Goal: Task Accomplishment & Management: Use online tool/utility

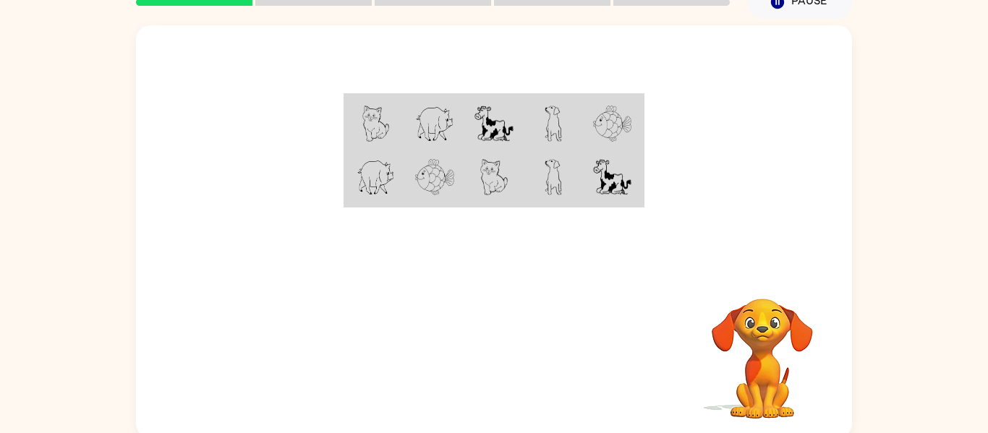
scroll to position [69, 0]
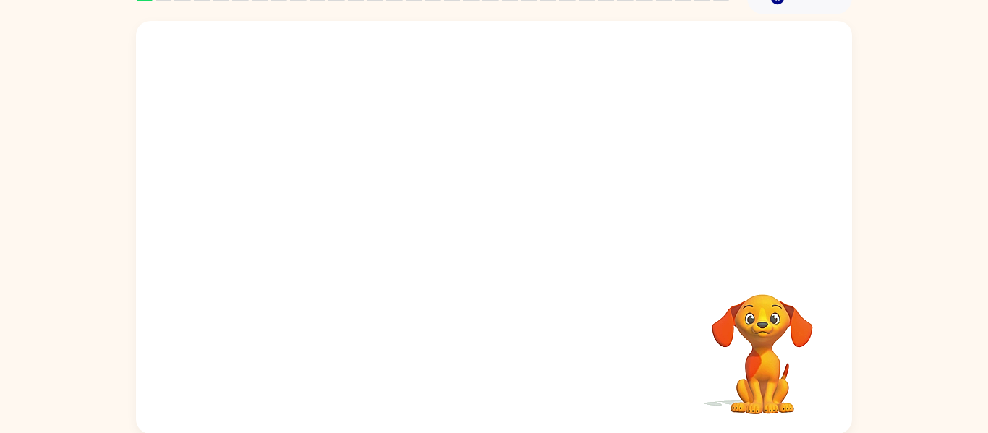
scroll to position [75, 0]
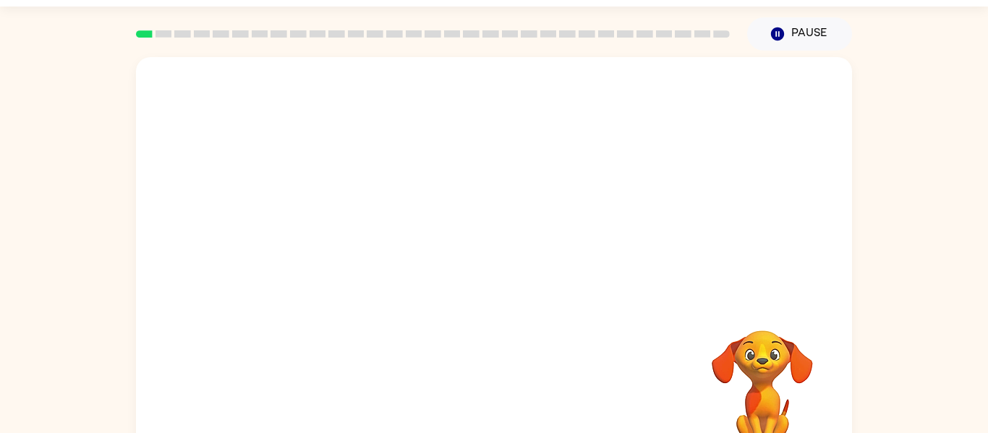
click at [744, 381] on video "Your browser must support playing .mp4 files to use Literably. Please try using…" at bounding box center [762, 380] width 145 height 145
click at [787, 398] on video "Your browser must support playing .mp4 files to use Literably. Please try using…" at bounding box center [762, 380] width 145 height 145
click at [769, 397] on video "Your browser must support playing .mp4 files to use Literably. Please try using…" at bounding box center [762, 380] width 145 height 145
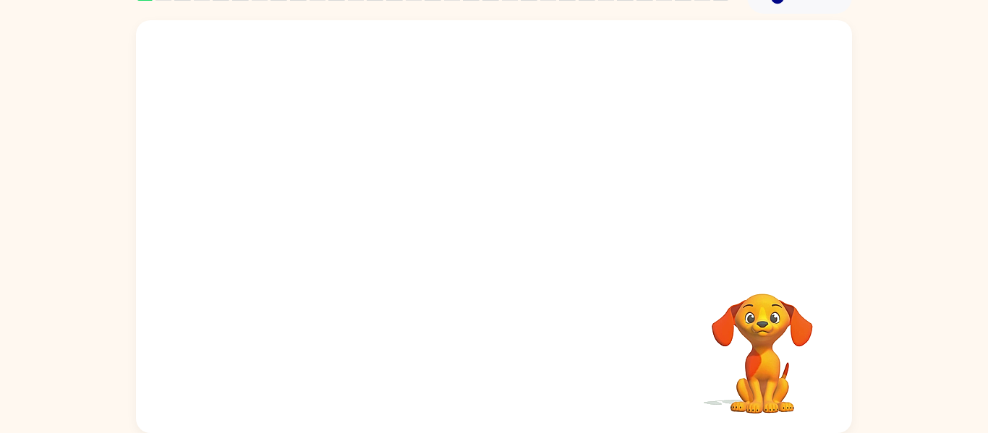
click at [617, 297] on div "Your browser must support playing .mp4 files to use Literably. Please try using…" at bounding box center [494, 226] width 716 height 413
click at [519, 270] on div "Your browser must support playing .mp4 files to use Literably. Please try using…" at bounding box center [494, 226] width 716 height 413
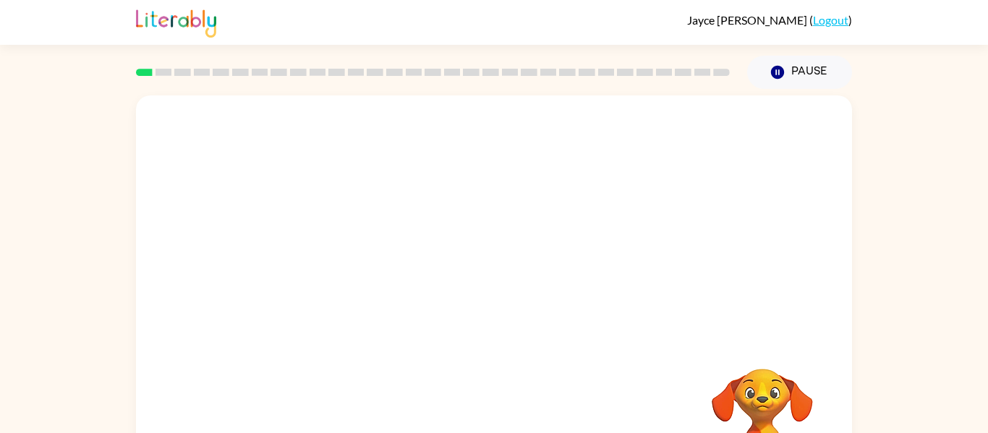
scroll to position [75, 0]
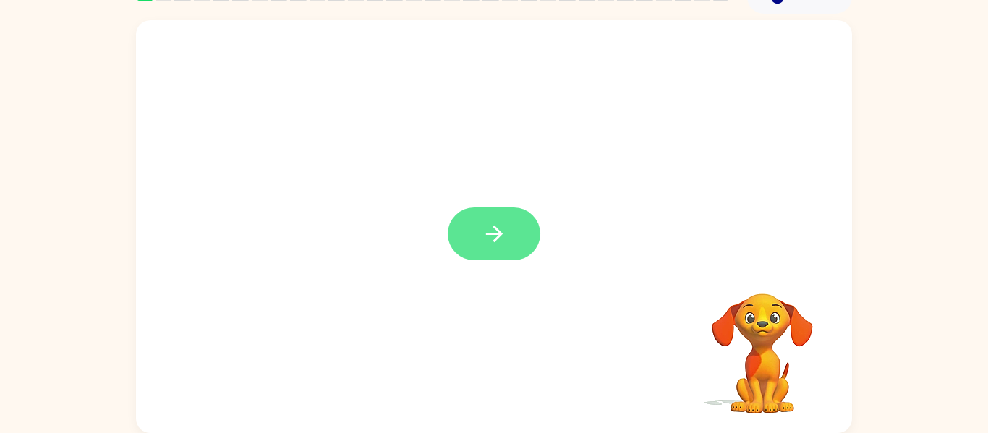
click at [506, 231] on icon "button" at bounding box center [494, 233] width 25 height 25
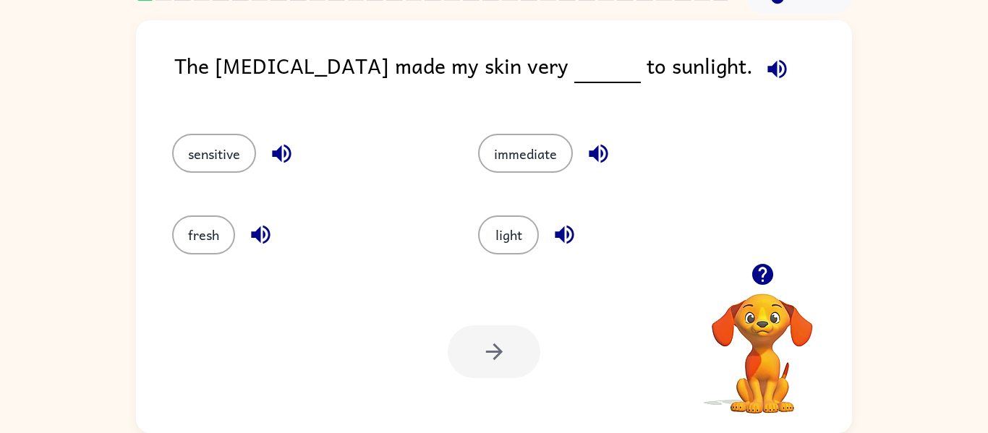
click at [767, 72] on icon "button" at bounding box center [776, 68] width 19 height 19
click at [720, 62] on div "The sunburn made my skin very to sunlight." at bounding box center [513, 77] width 678 height 56
click at [702, 52] on div "The sunburn made my skin very to sunlight." at bounding box center [513, 77] width 678 height 56
click at [699, 56] on div "The sunburn made my skin very to sunlight." at bounding box center [513, 77] width 678 height 56
click at [753, 51] on span at bounding box center [774, 65] width 43 height 33
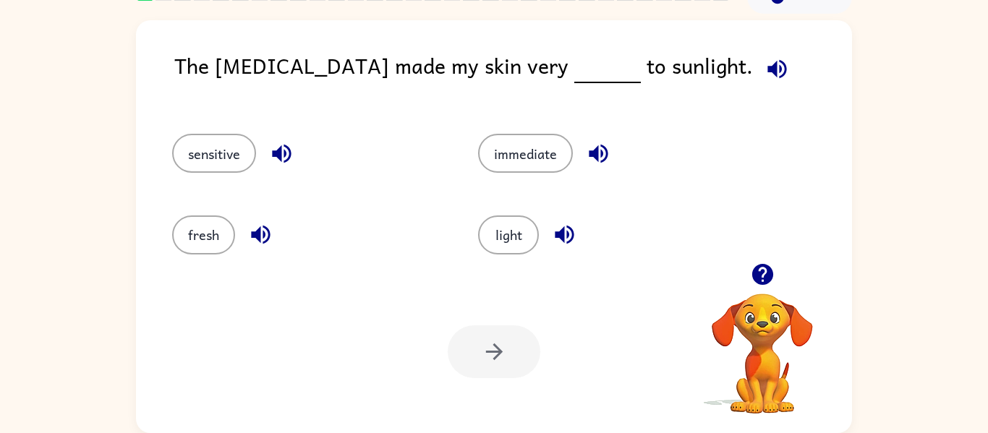
click at [753, 56] on span at bounding box center [774, 65] width 43 height 33
click at [216, 169] on button "sensitive" at bounding box center [214, 153] width 84 height 39
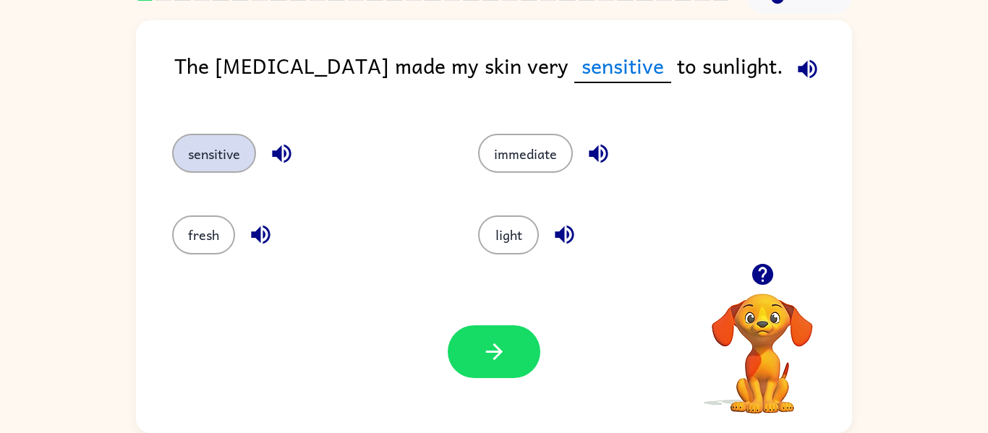
click at [210, 158] on button "sensitive" at bounding box center [214, 153] width 84 height 39
click at [566, 248] on button "button" at bounding box center [564, 234] width 37 height 37
click at [495, 229] on button "light" at bounding box center [508, 235] width 61 height 39
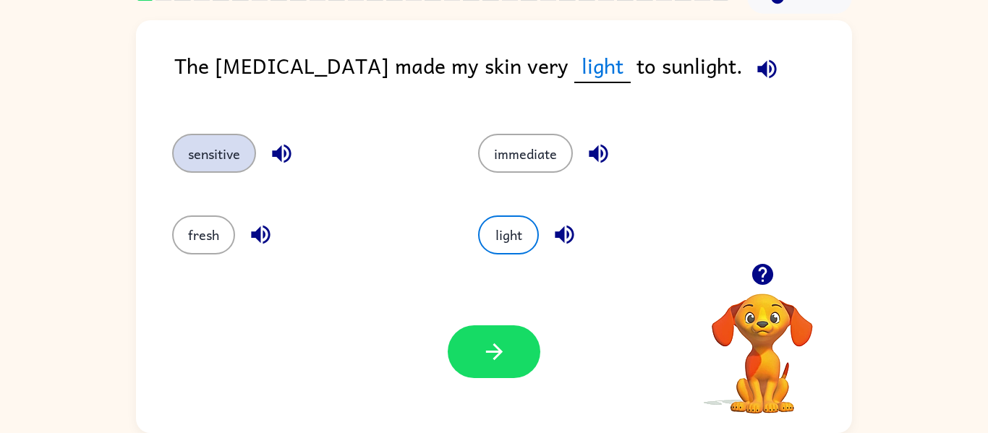
click at [238, 135] on button "sensitive" at bounding box center [214, 153] width 84 height 39
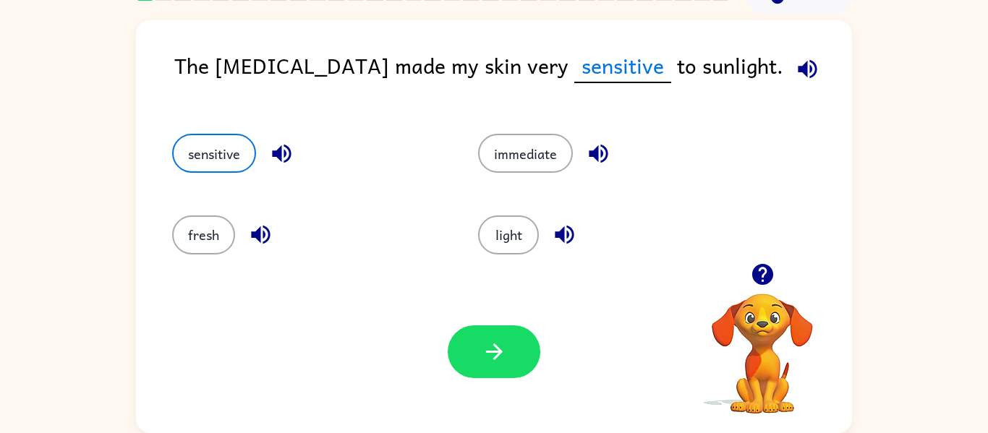
click at [789, 82] on button "button" at bounding box center [807, 69] width 37 height 37
click at [511, 232] on button "light" at bounding box center [508, 235] width 61 height 39
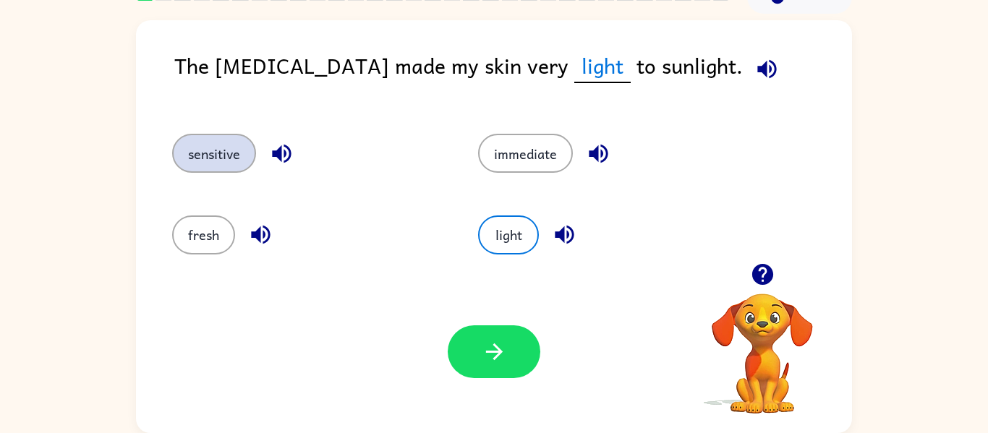
click at [180, 144] on button "sensitive" at bounding box center [214, 153] width 84 height 39
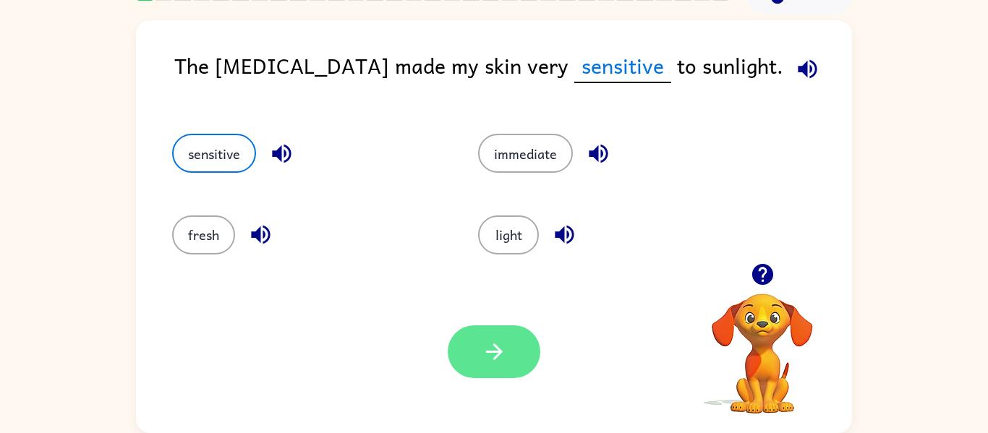
click at [488, 361] on icon "button" at bounding box center [494, 351] width 25 height 25
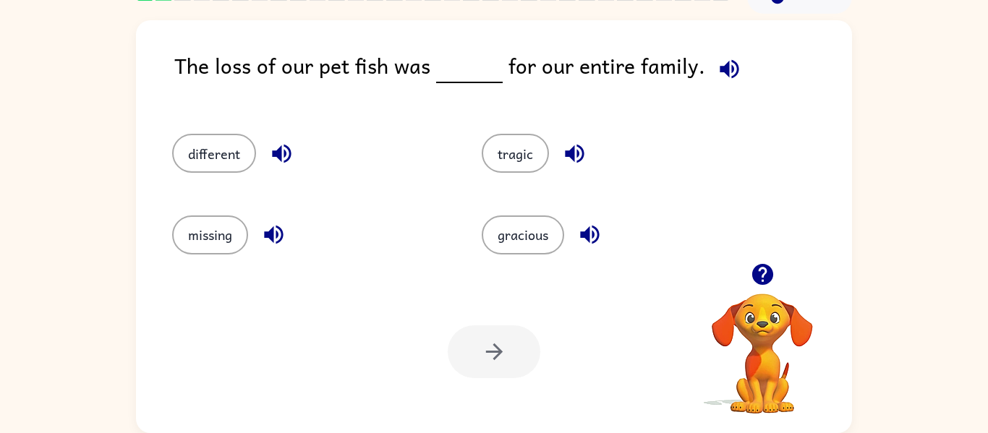
click at [718, 82] on button "button" at bounding box center [729, 69] width 37 height 37
click at [717, 64] on icon "button" at bounding box center [729, 68] width 25 height 25
click at [721, 67] on icon "button" at bounding box center [729, 68] width 19 height 19
click at [205, 160] on button "different" at bounding box center [214, 153] width 84 height 39
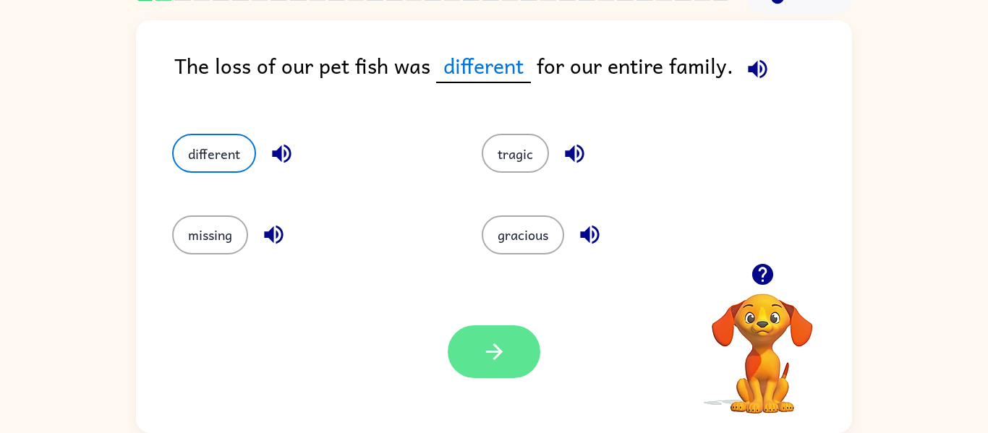
click at [498, 358] on icon "button" at bounding box center [494, 351] width 25 height 25
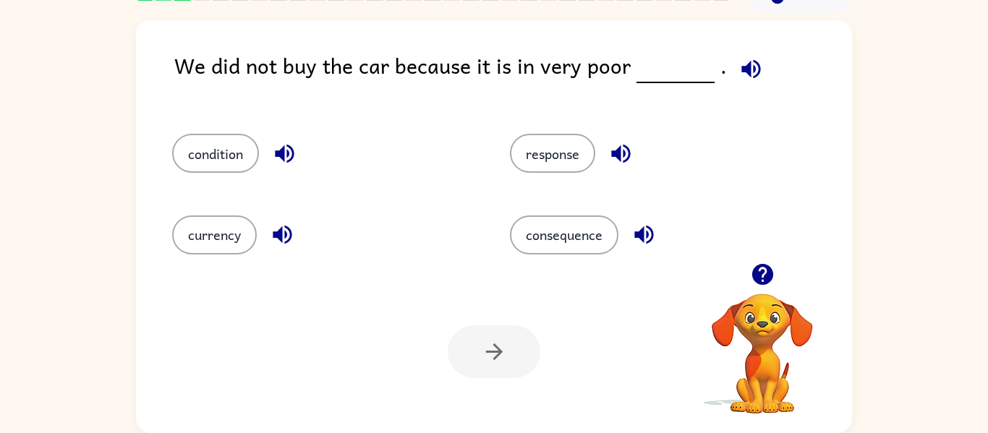
click at [751, 70] on icon "button" at bounding box center [750, 68] width 19 height 19
click at [270, 217] on div "currency" at bounding box center [324, 235] width 305 height 39
click at [321, 166] on div "condition" at bounding box center [324, 153] width 305 height 39
click at [276, 162] on icon "button" at bounding box center [284, 153] width 25 height 25
click at [237, 156] on button "condition" at bounding box center [215, 153] width 87 height 39
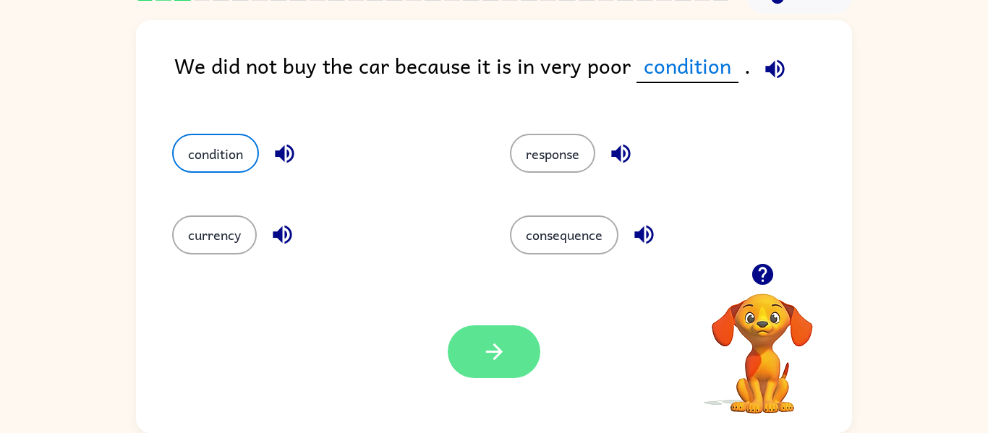
click at [484, 374] on button "button" at bounding box center [494, 352] width 93 height 53
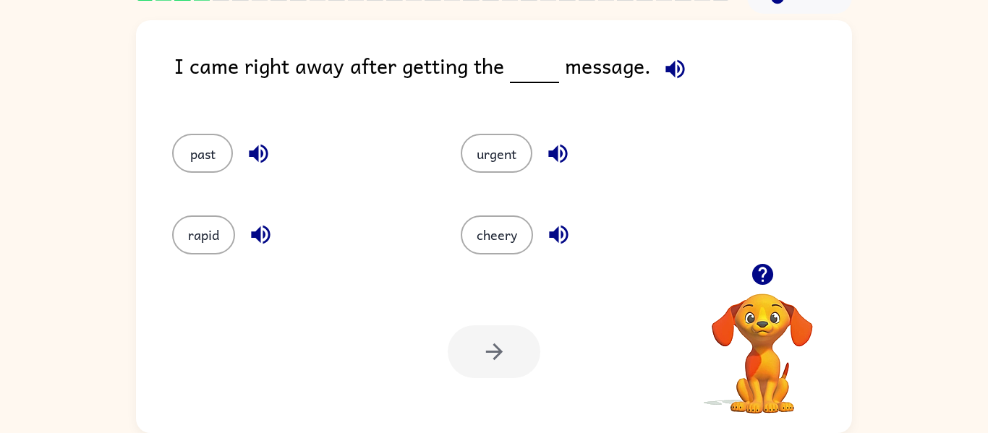
click at [668, 67] on icon "button" at bounding box center [674, 68] width 19 height 19
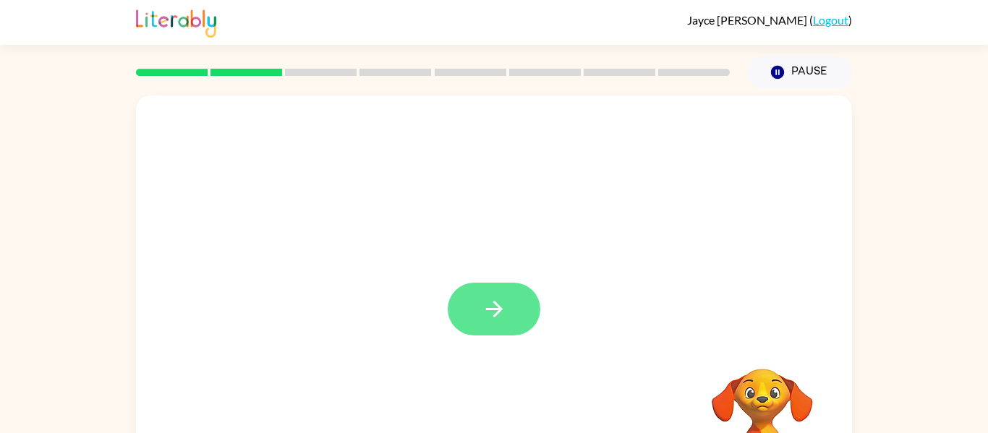
click at [467, 288] on button "button" at bounding box center [494, 309] width 93 height 53
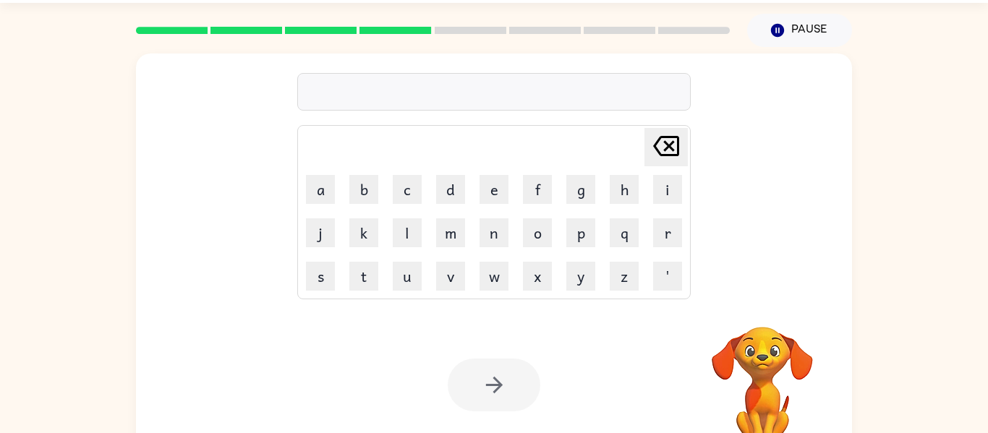
scroll to position [43, 0]
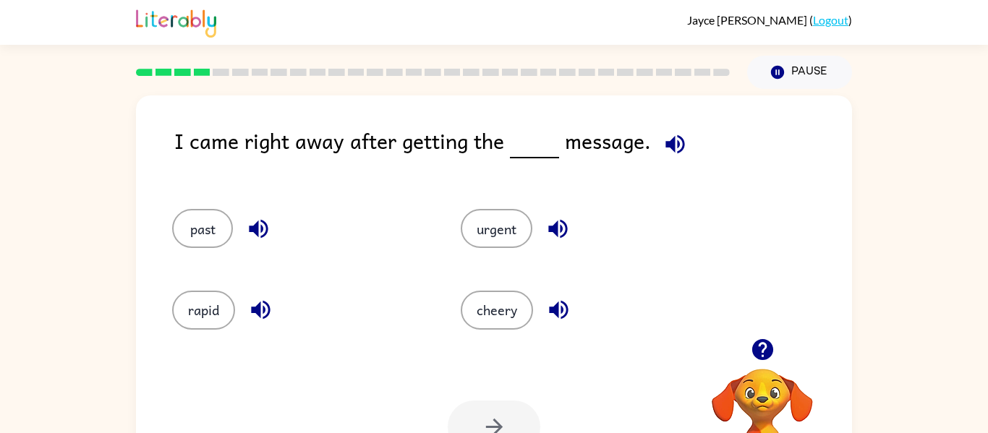
click at [283, 371] on div "Your browser must support playing .mp4 files to use Literably. Please try using…" at bounding box center [494, 427] width 716 height 163
click at [668, 144] on icon "button" at bounding box center [674, 144] width 19 height 19
click at [705, 145] on div "I came right away after getting the message." at bounding box center [513, 152] width 678 height 56
click at [689, 145] on button "button" at bounding box center [675, 144] width 37 height 37
click at [565, 328] on div "cheery" at bounding box center [588, 310] width 255 height 39
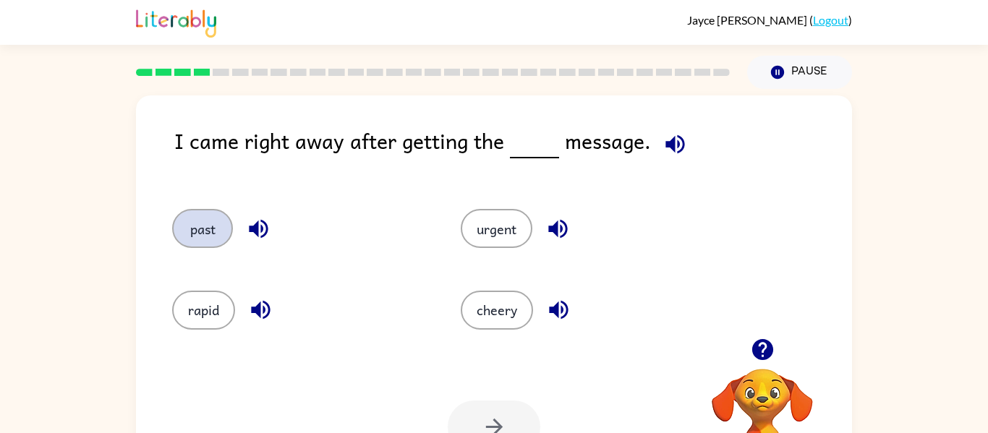
click at [206, 222] on button "past" at bounding box center [202, 228] width 61 height 39
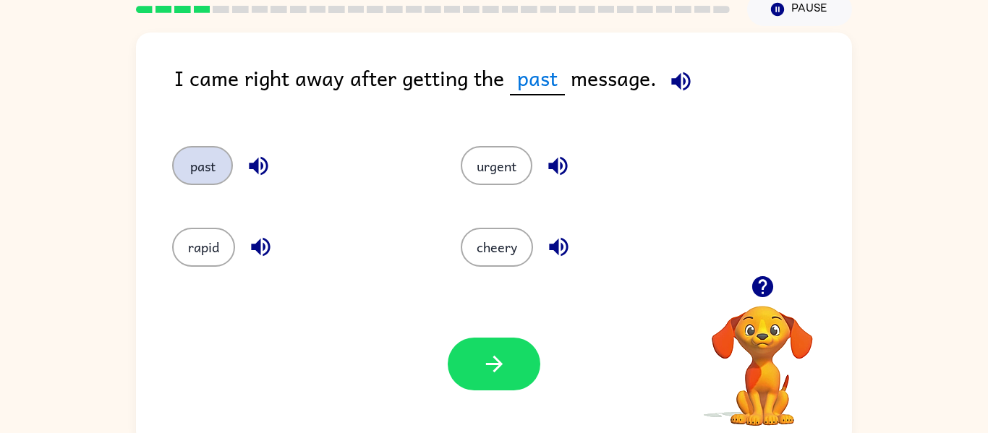
scroll to position [75, 0]
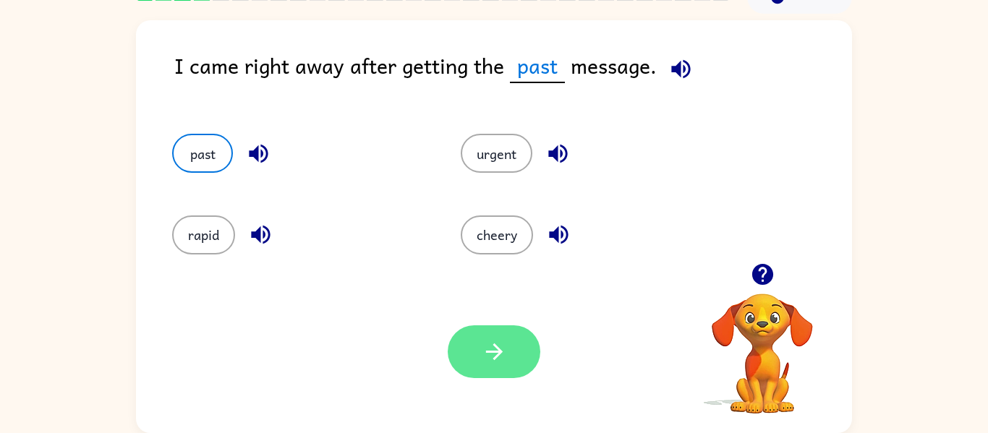
click at [504, 344] on icon "button" at bounding box center [494, 351] width 25 height 25
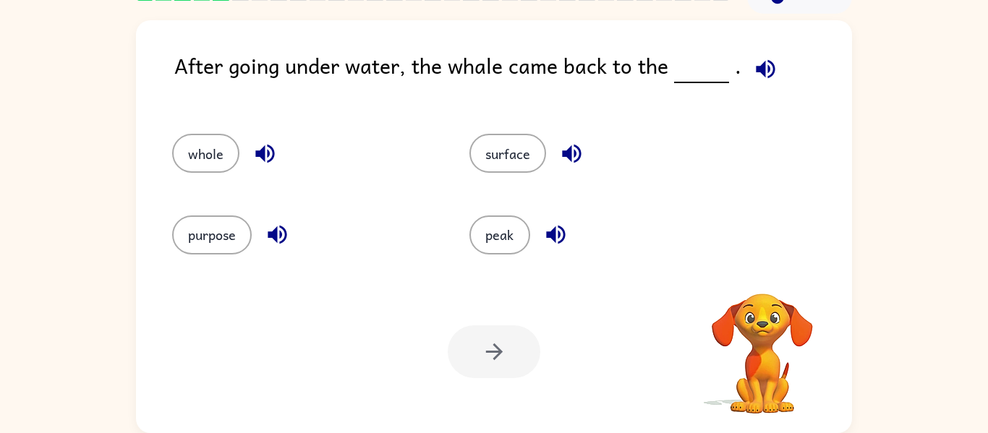
click at [753, 72] on icon "button" at bounding box center [765, 68] width 25 height 25
click at [753, 75] on icon "button" at bounding box center [765, 68] width 25 height 25
click at [754, 77] on icon "button" at bounding box center [765, 68] width 25 height 25
click at [756, 76] on icon "button" at bounding box center [765, 68] width 25 height 25
click at [773, 75] on icon "button" at bounding box center [765, 68] width 25 height 25
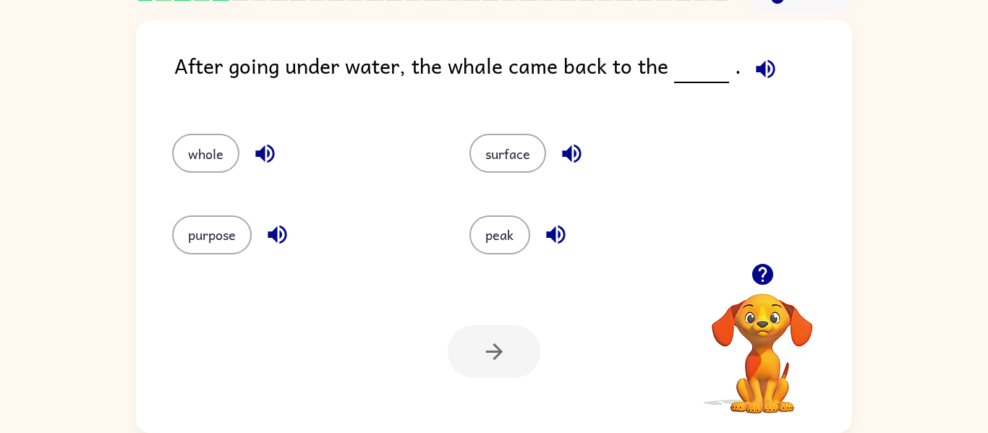
click at [760, 58] on icon "button" at bounding box center [765, 68] width 25 height 25
click at [477, 141] on button "surface" at bounding box center [507, 153] width 77 height 39
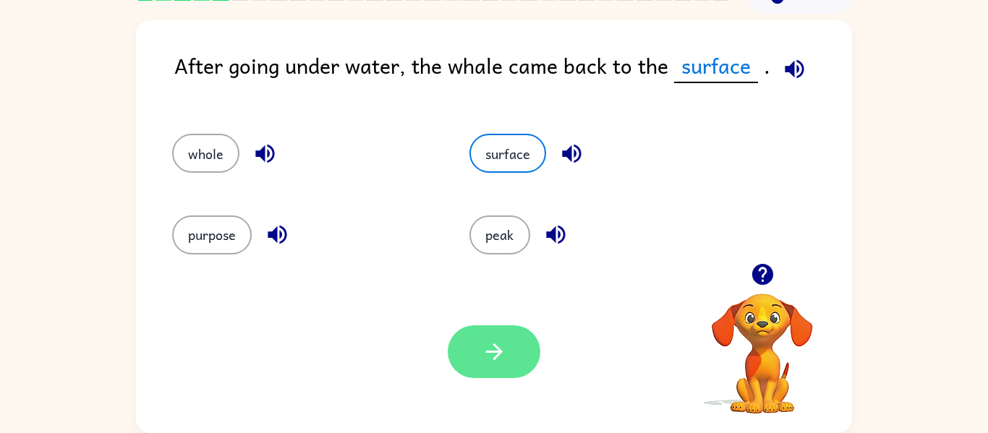
click at [485, 343] on icon "button" at bounding box center [494, 351] width 25 height 25
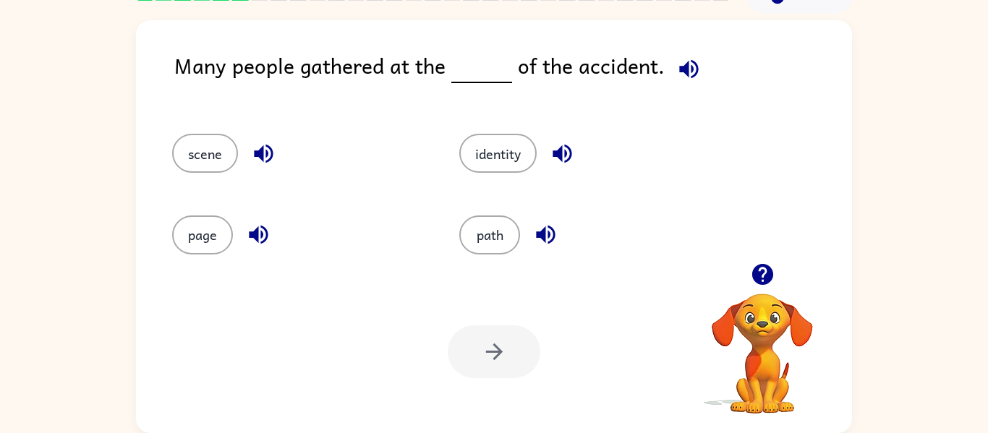
click at [665, 78] on span at bounding box center [686, 65] width 43 height 33
click at [676, 54] on button "button" at bounding box center [689, 69] width 37 height 37
click at [679, 67] on icon "button" at bounding box center [688, 68] width 19 height 19
click at [684, 58] on icon "button" at bounding box center [688, 68] width 25 height 25
click at [676, 59] on icon "button" at bounding box center [688, 68] width 25 height 25
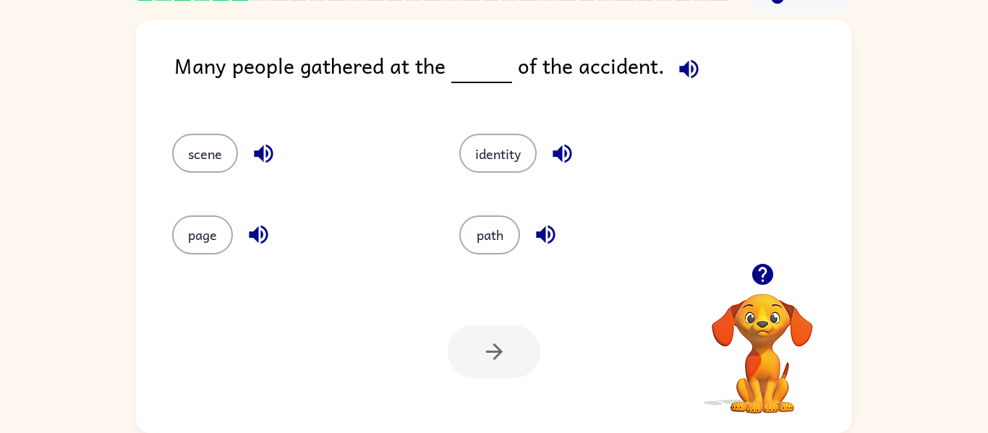
click at [679, 68] on icon "button" at bounding box center [688, 68] width 19 height 19
click at [184, 142] on button "scene" at bounding box center [205, 153] width 66 height 39
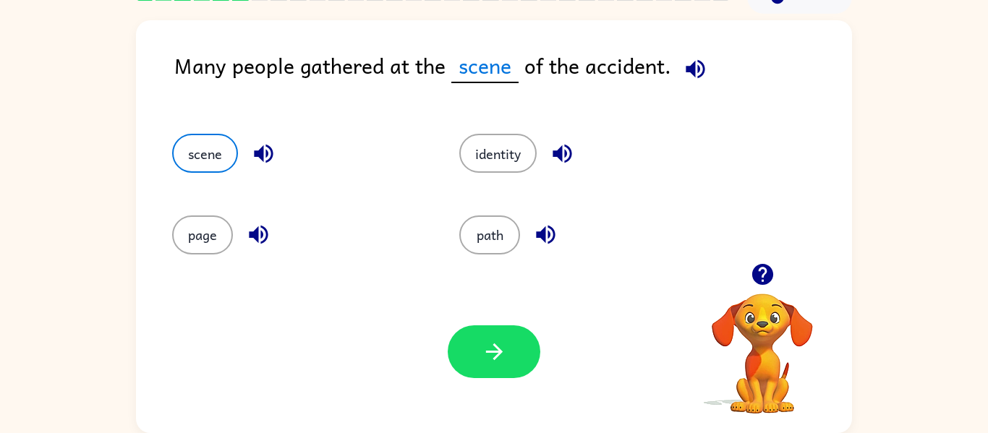
click at [271, 162] on icon "button" at bounding box center [263, 153] width 25 height 25
click at [701, 50] on span at bounding box center [692, 65] width 43 height 33
click at [706, 62] on button "button" at bounding box center [695, 69] width 37 height 37
click at [250, 155] on button "button" at bounding box center [263, 153] width 37 height 37
click at [265, 156] on icon "button" at bounding box center [263, 153] width 25 height 25
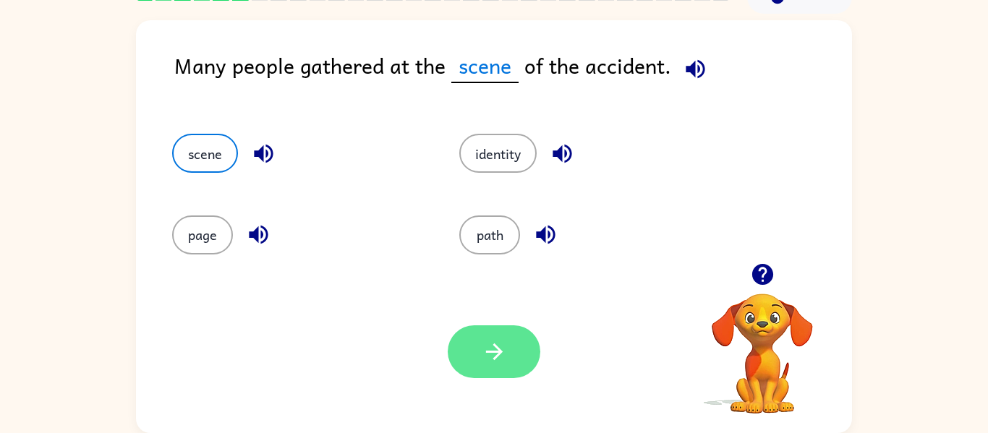
click at [482, 331] on button "button" at bounding box center [494, 352] width 93 height 53
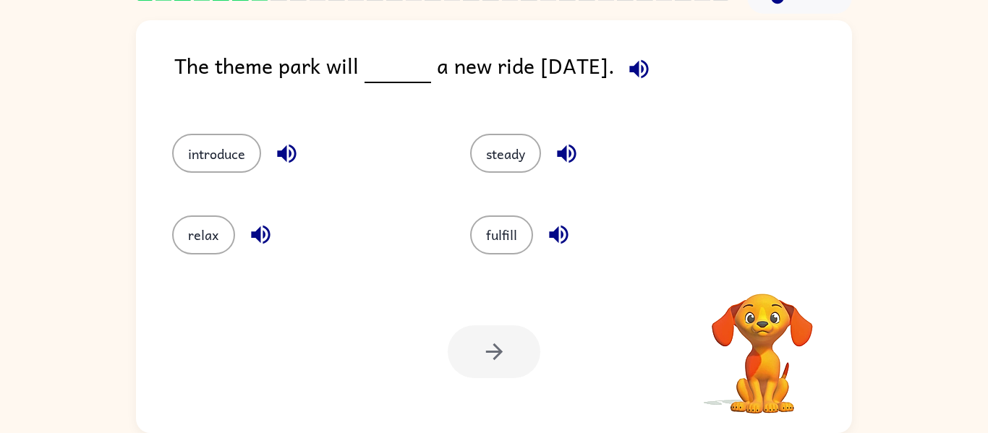
click at [652, 80] on icon "button" at bounding box center [638, 68] width 25 height 25
click at [658, 82] on button "button" at bounding box center [639, 69] width 37 height 37
click at [648, 69] on icon "button" at bounding box center [638, 68] width 19 height 19
click at [648, 70] on icon "button" at bounding box center [638, 68] width 19 height 19
click at [648, 76] on icon "button" at bounding box center [638, 68] width 19 height 19
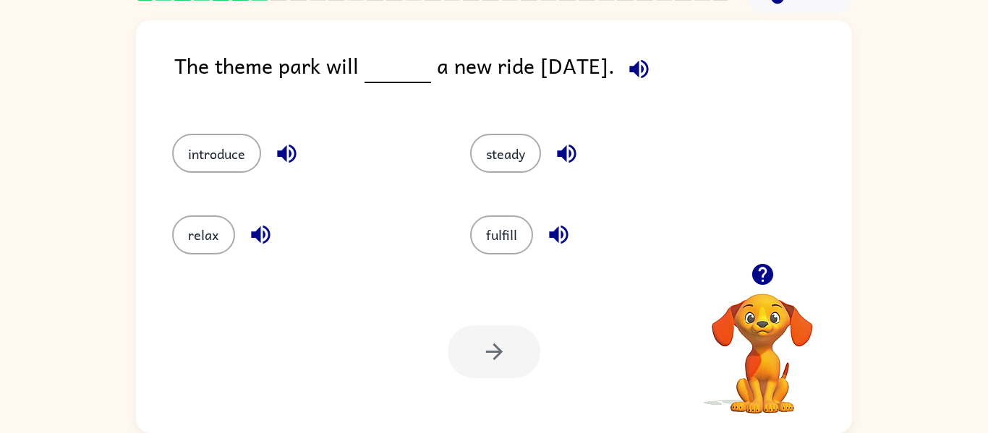
click at [621, 108] on div "steady" at bounding box center [592, 146] width 298 height 81
click at [671, 30] on div "The theme park will a new ride [DATE]. introduce steady relax fulfill Your brow…" at bounding box center [494, 226] width 716 height 413
click at [662, 40] on div "The theme park will a new ride [DATE]. introduce steady relax fulfill Your brow…" at bounding box center [494, 226] width 716 height 413
click at [645, 80] on icon "button" at bounding box center [638, 68] width 25 height 25
click at [652, 58] on icon "button" at bounding box center [638, 68] width 25 height 25
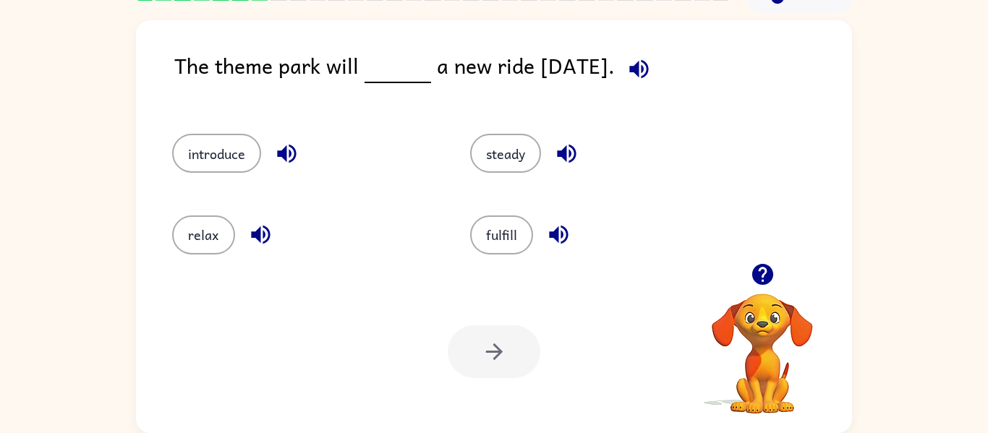
click at [652, 64] on icon "button" at bounding box center [638, 68] width 25 height 25
click at [652, 60] on icon "button" at bounding box center [638, 68] width 25 height 25
click at [213, 245] on button "relax" at bounding box center [203, 235] width 63 height 39
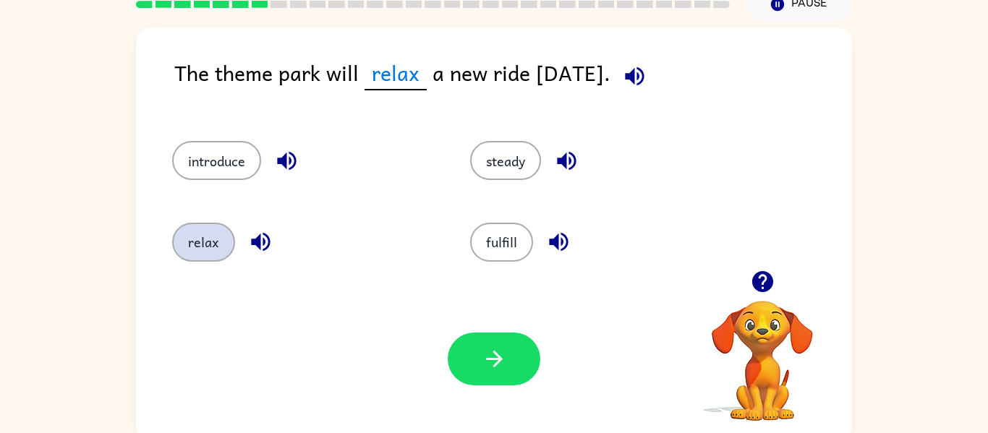
scroll to position [62, 0]
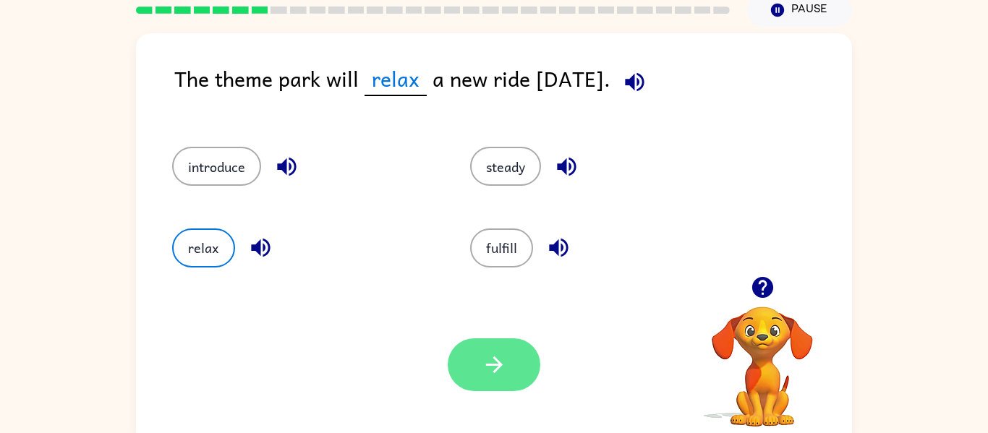
click at [498, 375] on icon "button" at bounding box center [494, 364] width 25 height 25
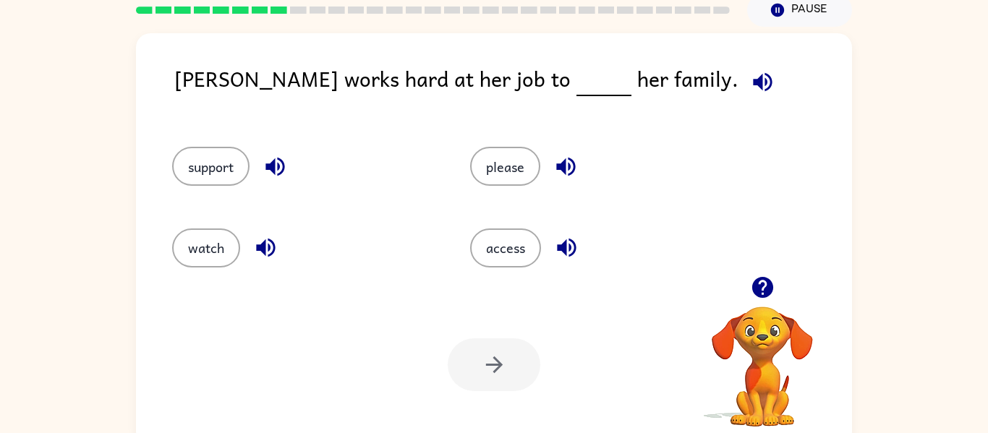
click at [744, 96] on button "button" at bounding box center [762, 82] width 37 height 37
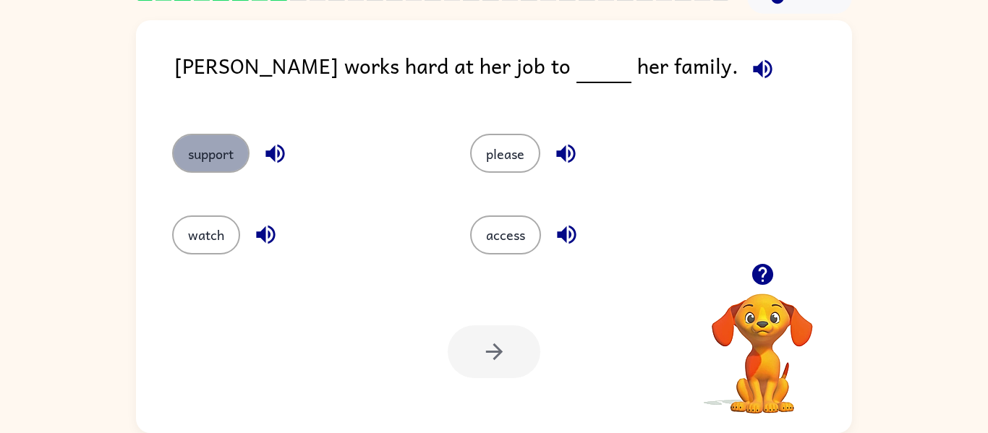
click at [206, 170] on button "support" at bounding box center [210, 153] width 77 height 39
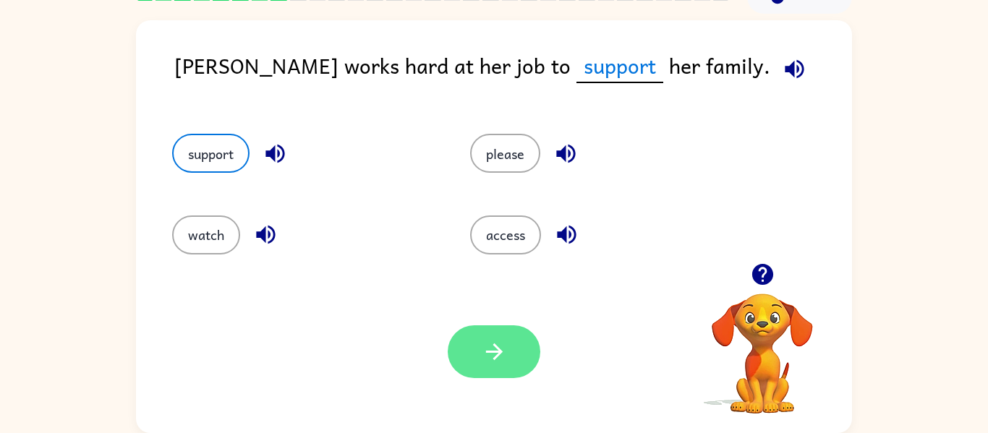
click at [508, 365] on button "button" at bounding box center [494, 352] width 93 height 53
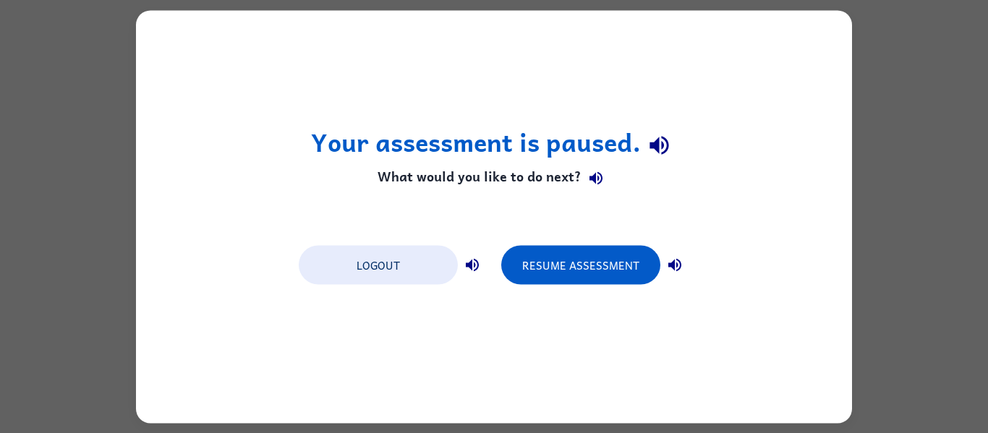
scroll to position [0, 0]
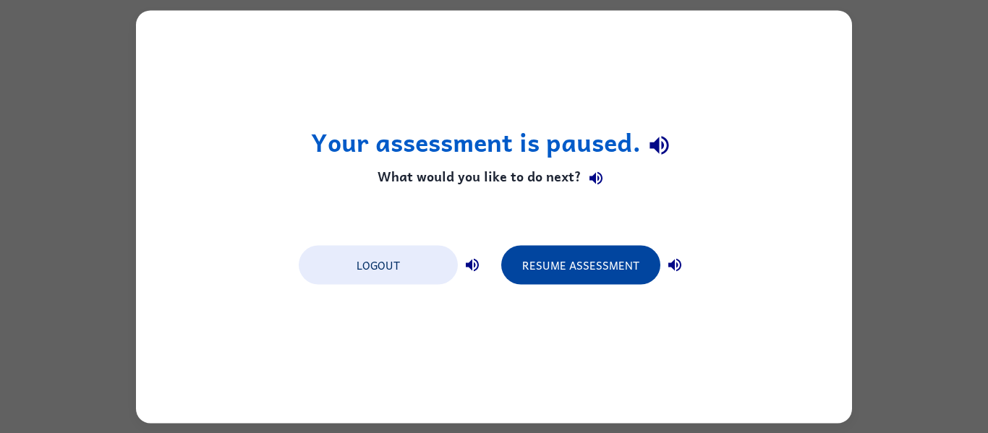
click at [609, 260] on button "Resume Assessment" at bounding box center [580, 264] width 159 height 39
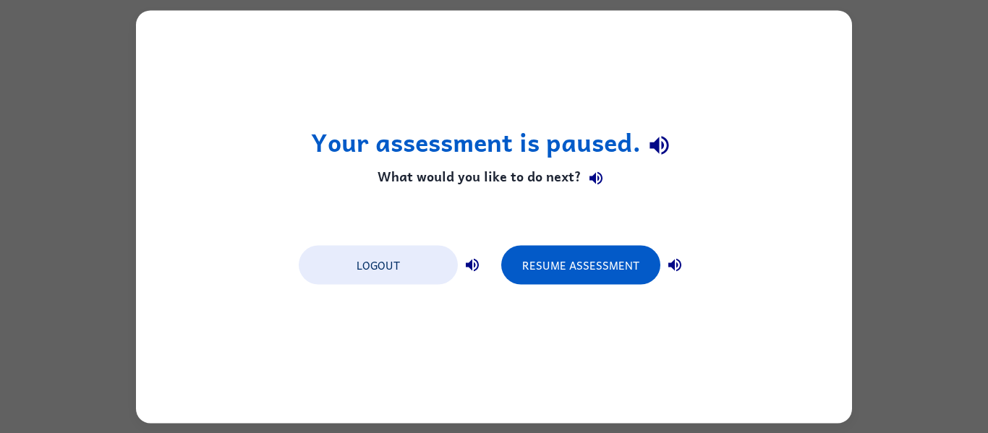
click at [576, 300] on div "Your assessment is paused. What would you like to do next? Logout Resume Assess…" at bounding box center [494, 216] width 716 height 413
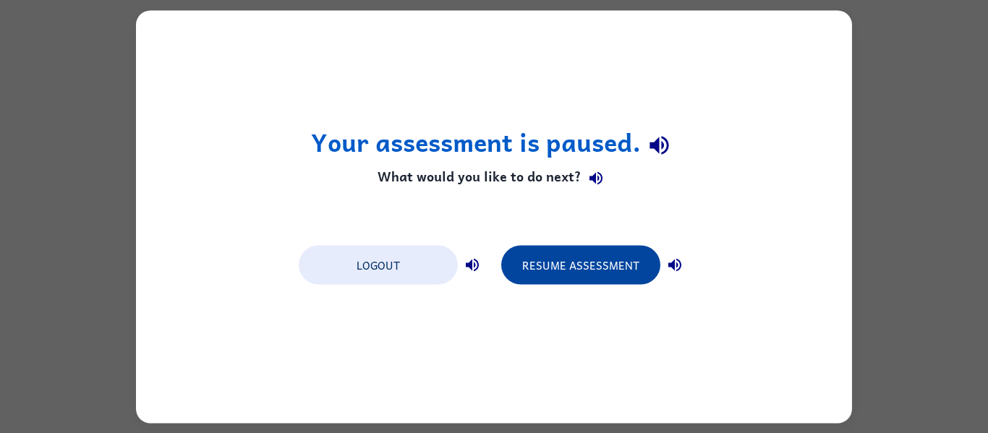
click at [594, 276] on button "Resume Assessment" at bounding box center [580, 264] width 159 height 39
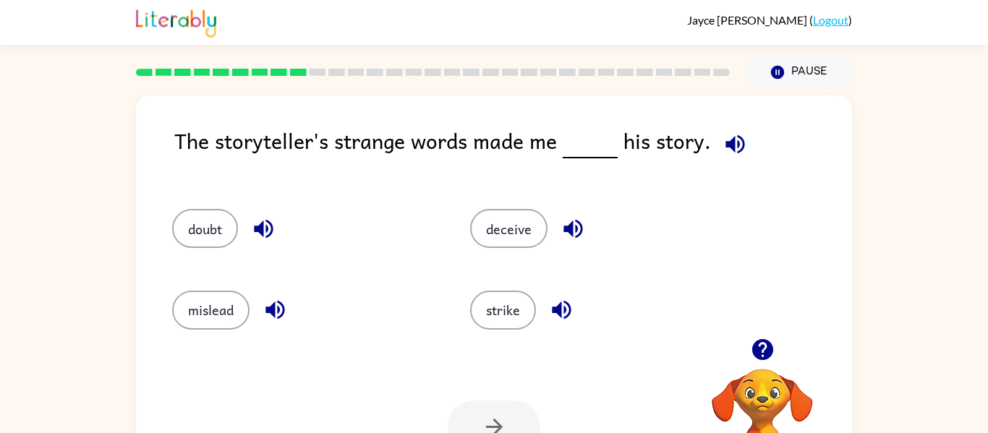
click at [744, 146] on icon "button" at bounding box center [735, 144] width 25 height 25
click at [731, 149] on icon "button" at bounding box center [735, 144] width 19 height 19
click at [731, 145] on icon "button" at bounding box center [735, 144] width 19 height 19
click at [736, 136] on icon "button" at bounding box center [735, 144] width 25 height 25
click at [733, 148] on icon "button" at bounding box center [735, 144] width 25 height 25
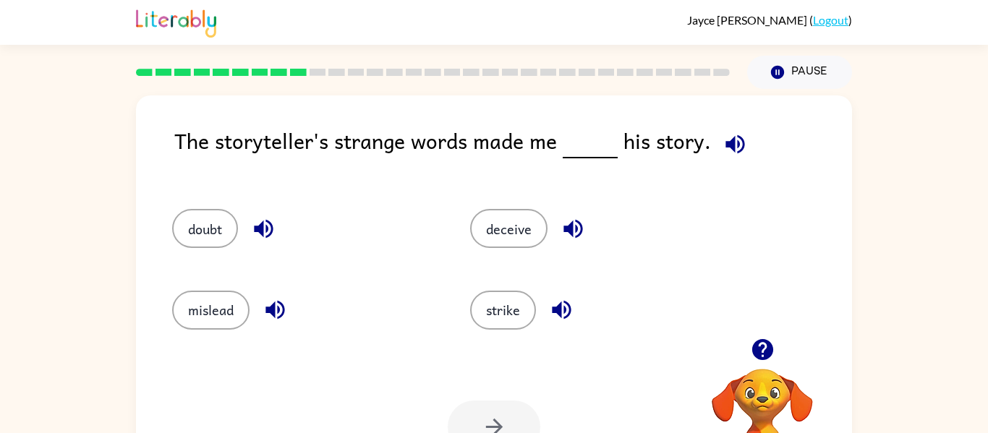
click at [732, 155] on icon "button" at bounding box center [735, 144] width 25 height 25
